Goal: Task Accomplishment & Management: Manage account settings

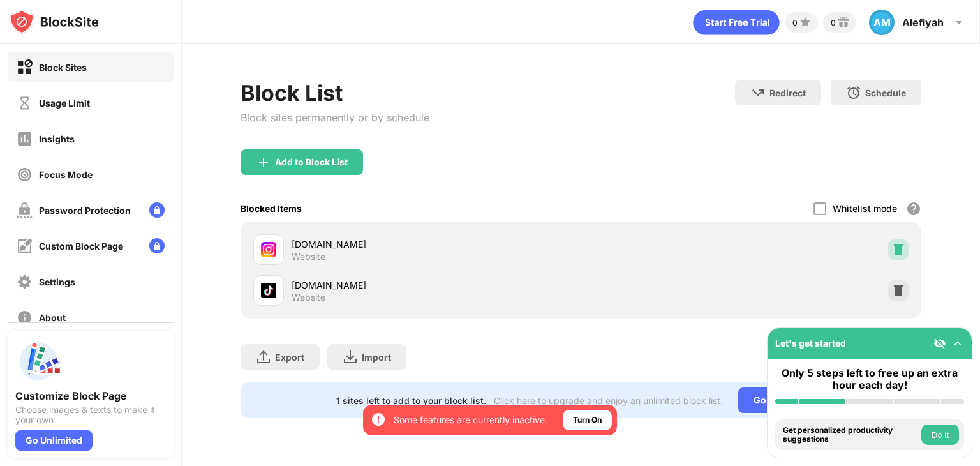
click at [899, 249] on img at bounding box center [898, 249] width 13 height 13
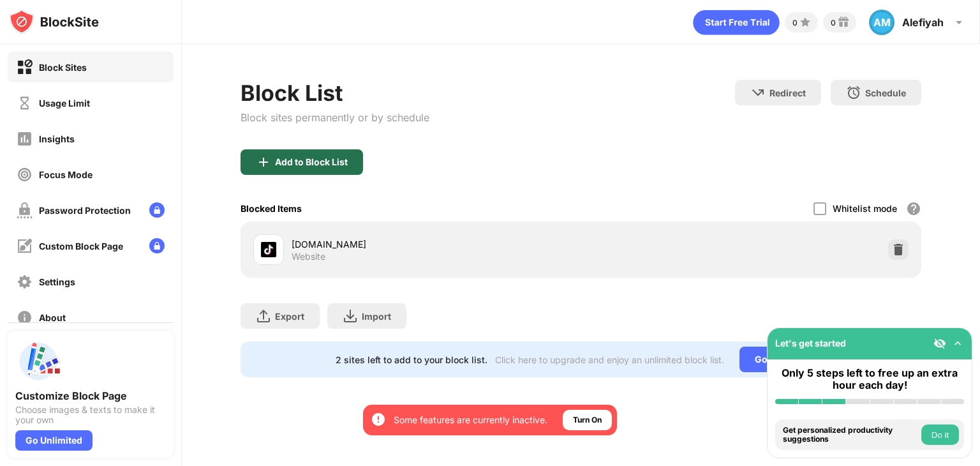
click at [338, 154] on div "Add to Block List" at bounding box center [302, 162] width 123 height 26
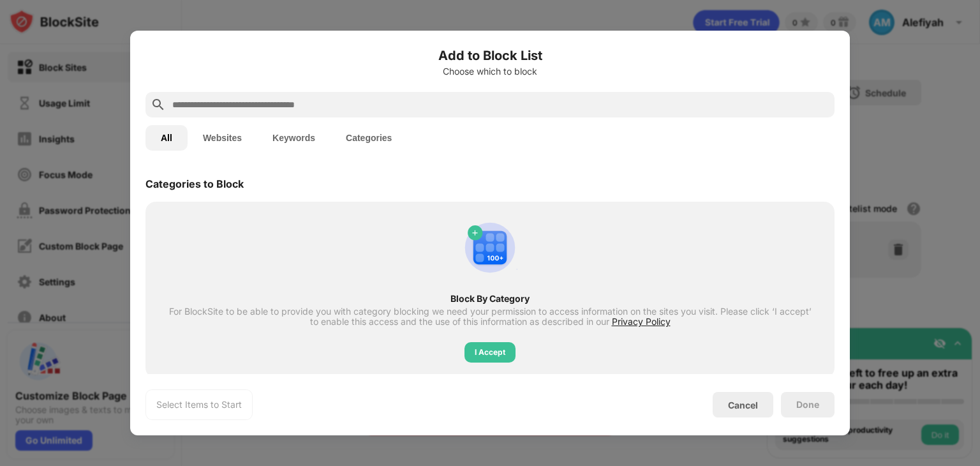
click at [248, 137] on button "Websites" at bounding box center [223, 138] width 70 height 26
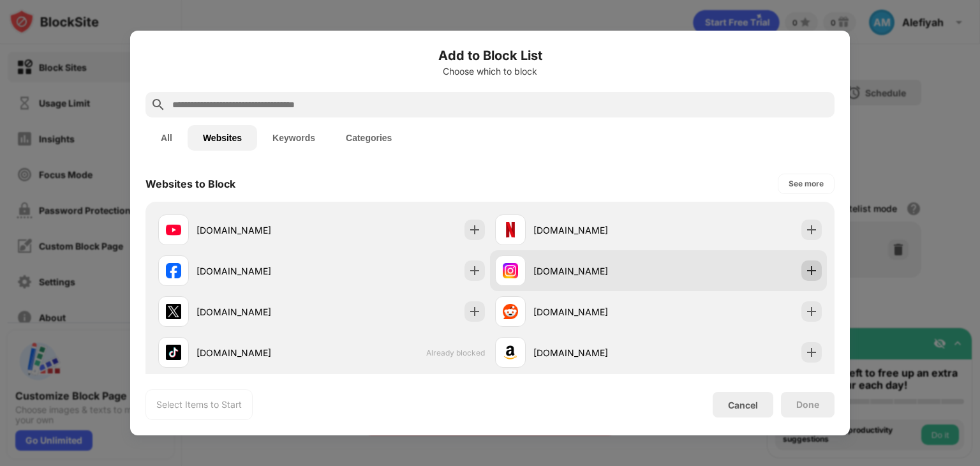
click at [806, 269] on img at bounding box center [811, 270] width 13 height 13
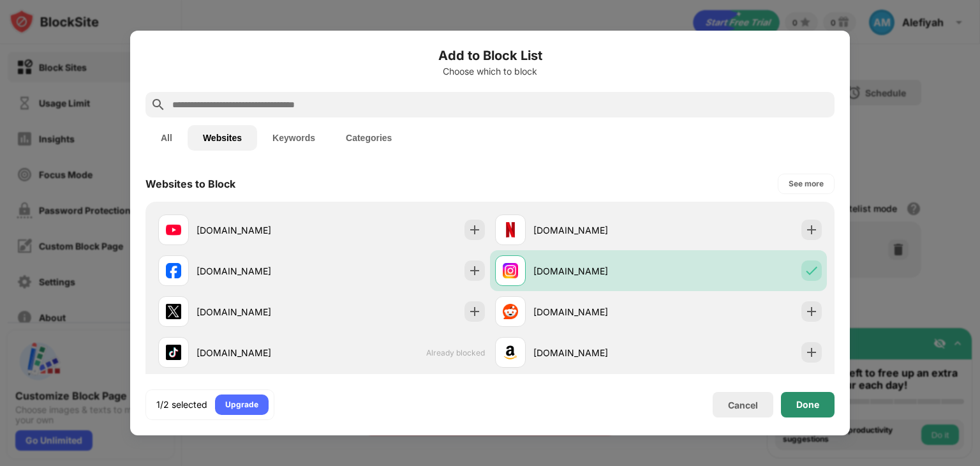
click at [807, 399] on div "Done" at bounding box center [807, 404] width 23 height 10
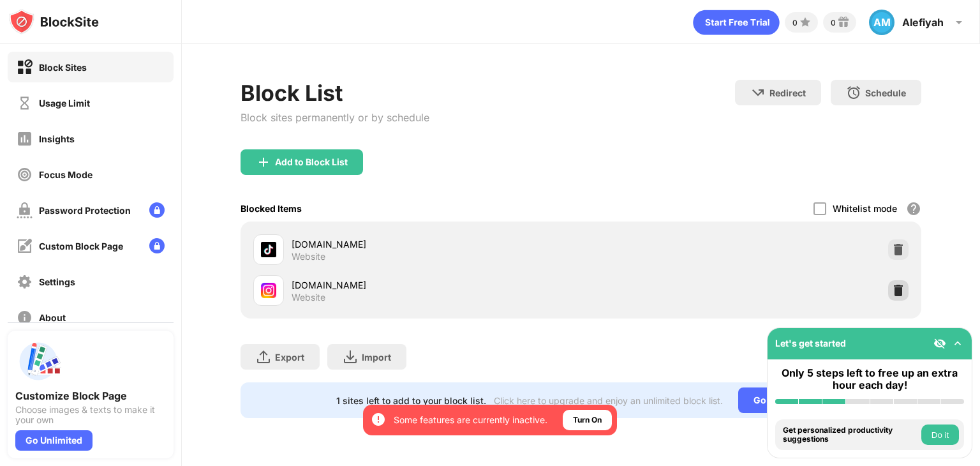
click at [891, 284] on div at bounding box center [898, 290] width 20 height 20
